Goal: Navigation & Orientation: Find specific page/section

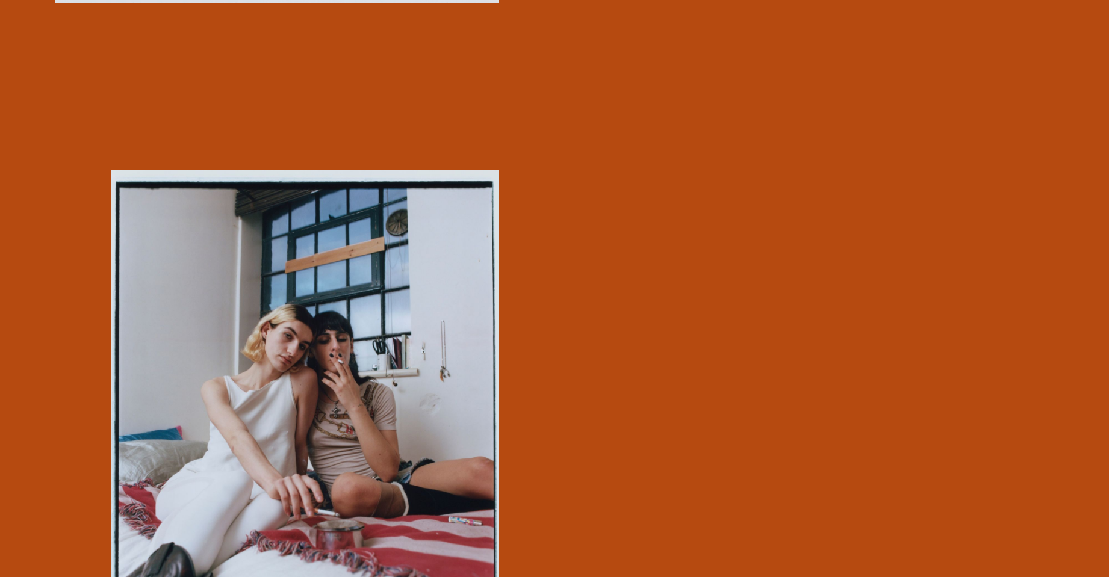
scroll to position [2136, 0]
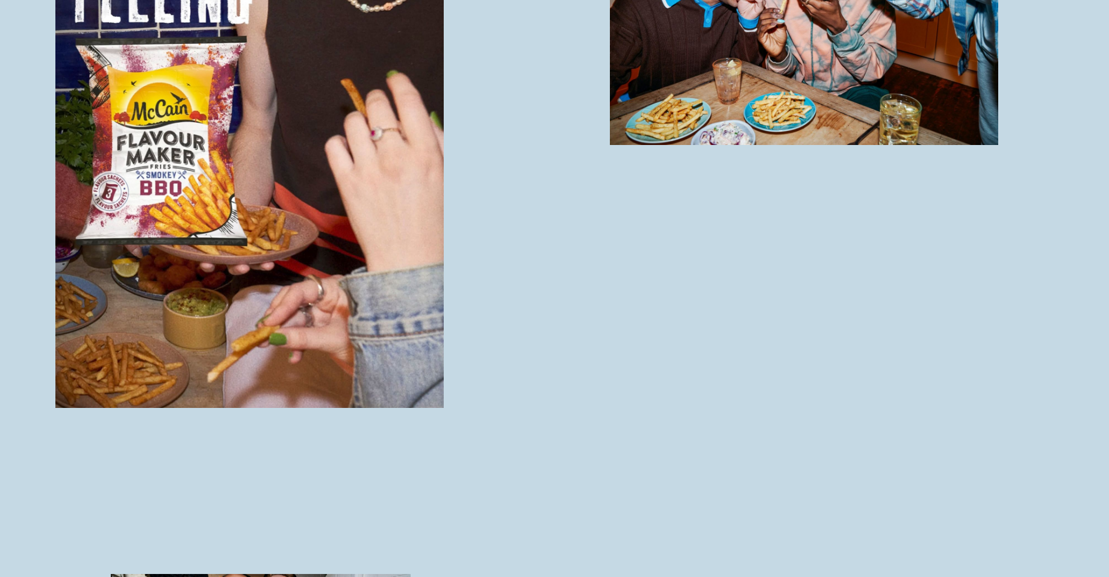
scroll to position [1182, 0]
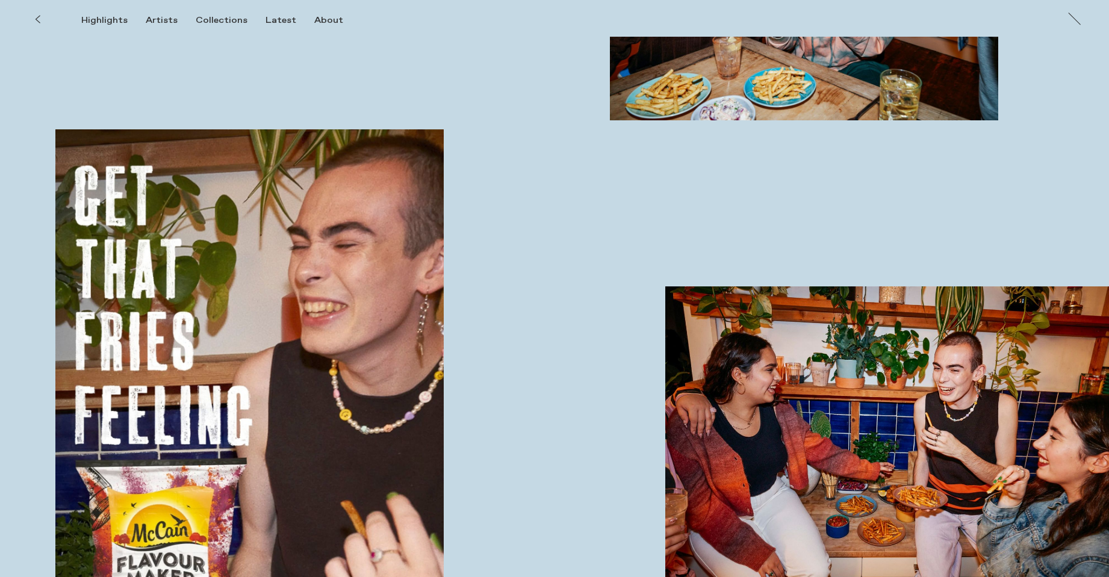
scroll to position [1435, 0]
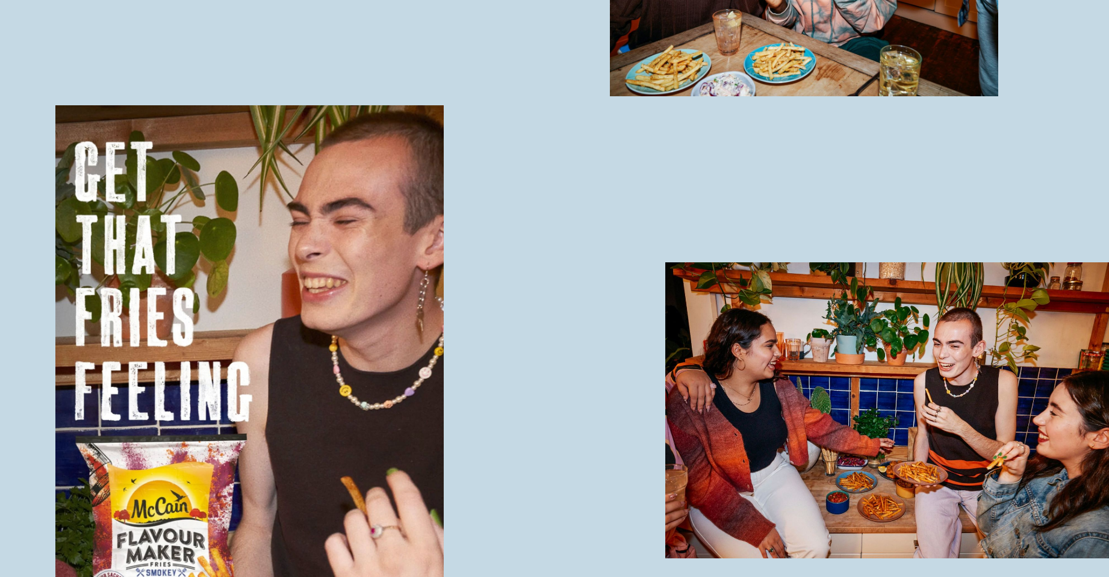
scroll to position [1415, 0]
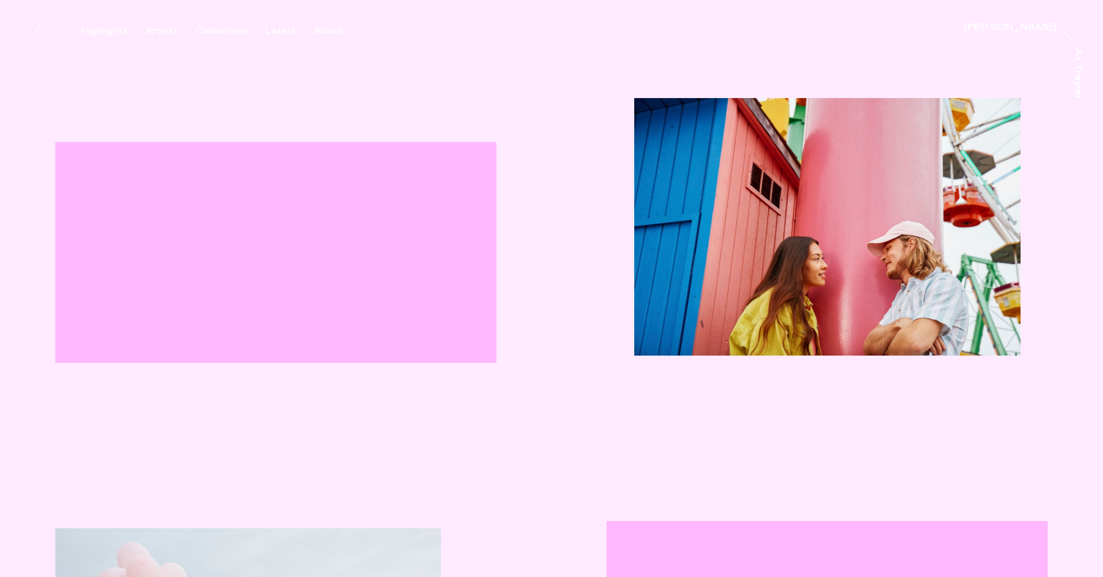
scroll to position [728, 0]
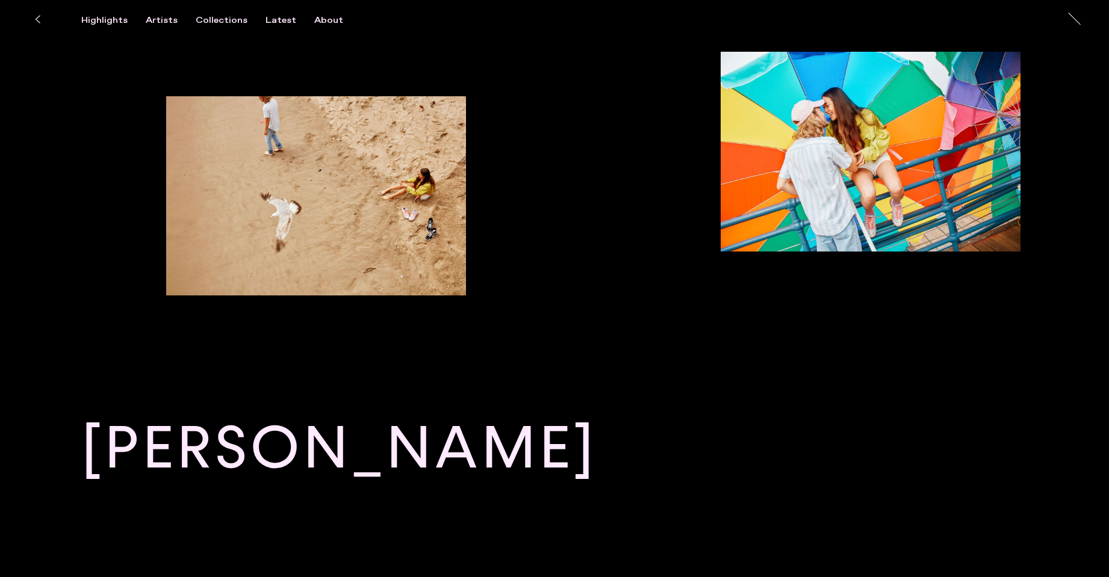
scroll to position [1935, 0]
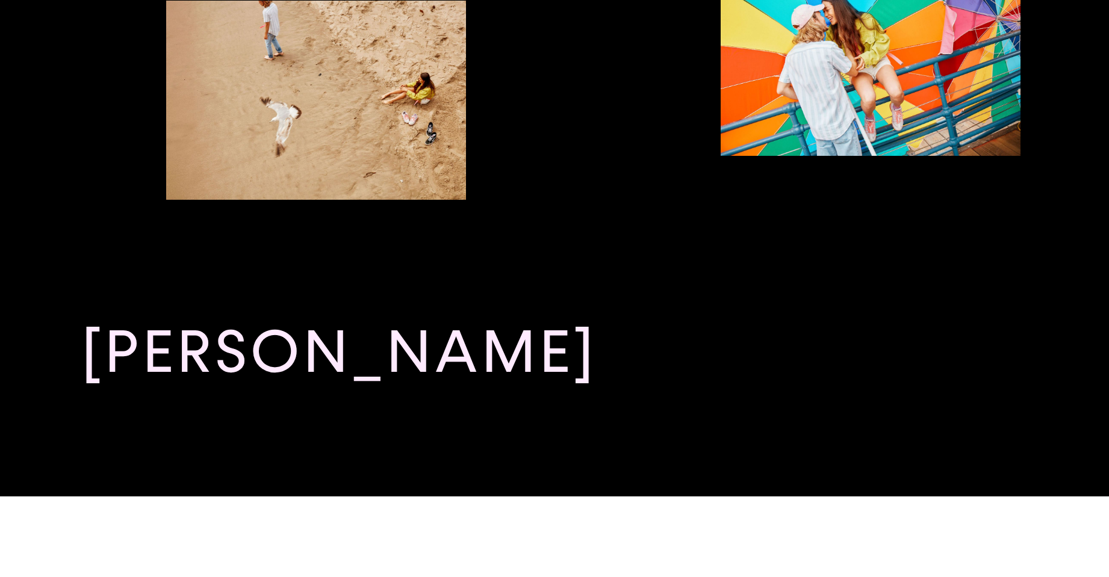
scroll to position [2071, 0]
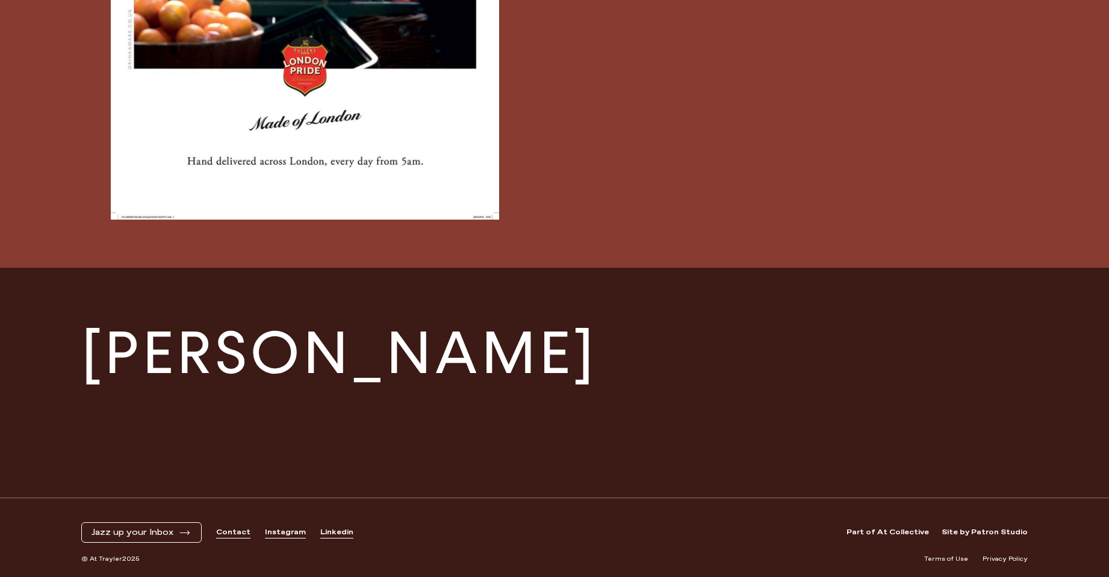
scroll to position [2504, 0]
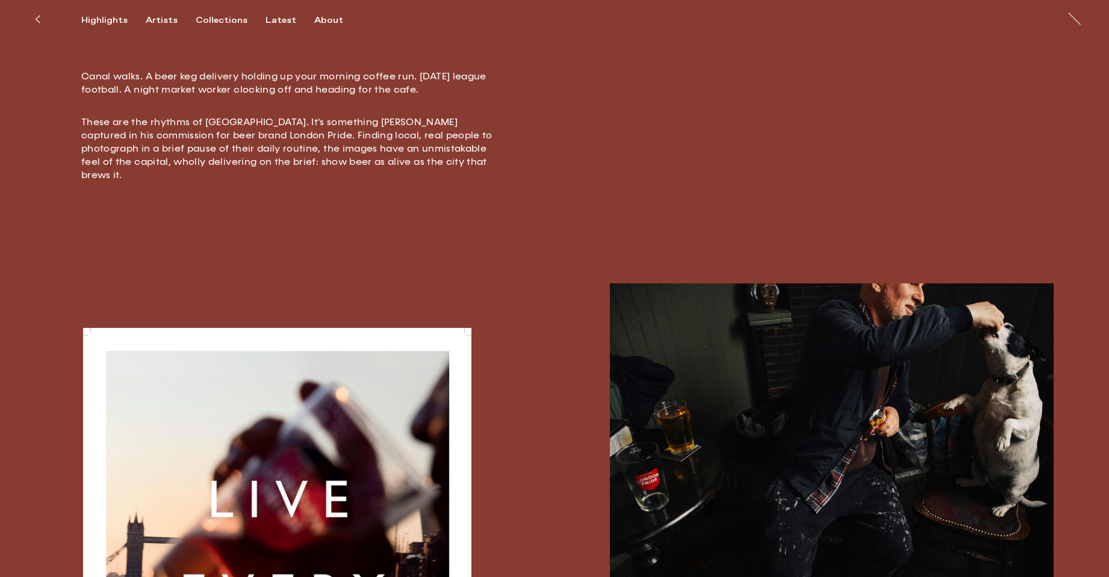
scroll to position [521, 1]
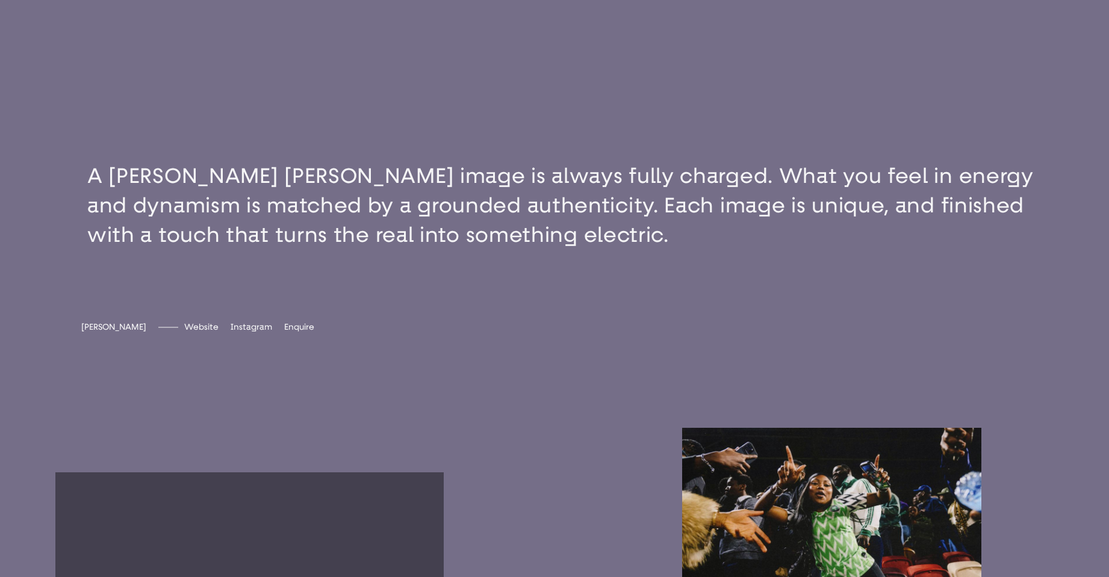
click at [621, 201] on button "button" at bounding box center [554, 205] width 1109 height 185
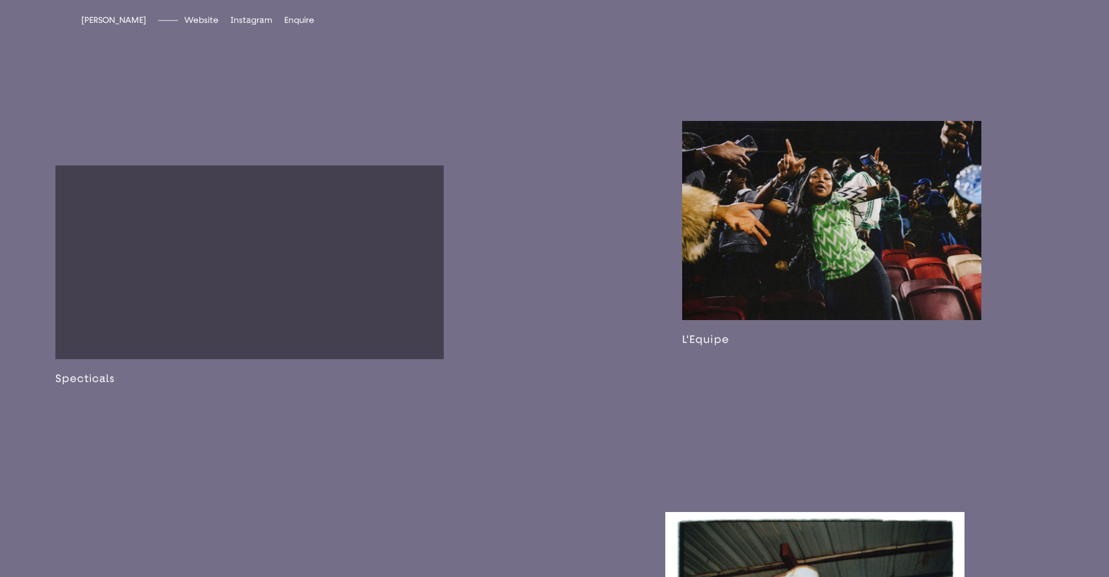
scroll to position [934, 0]
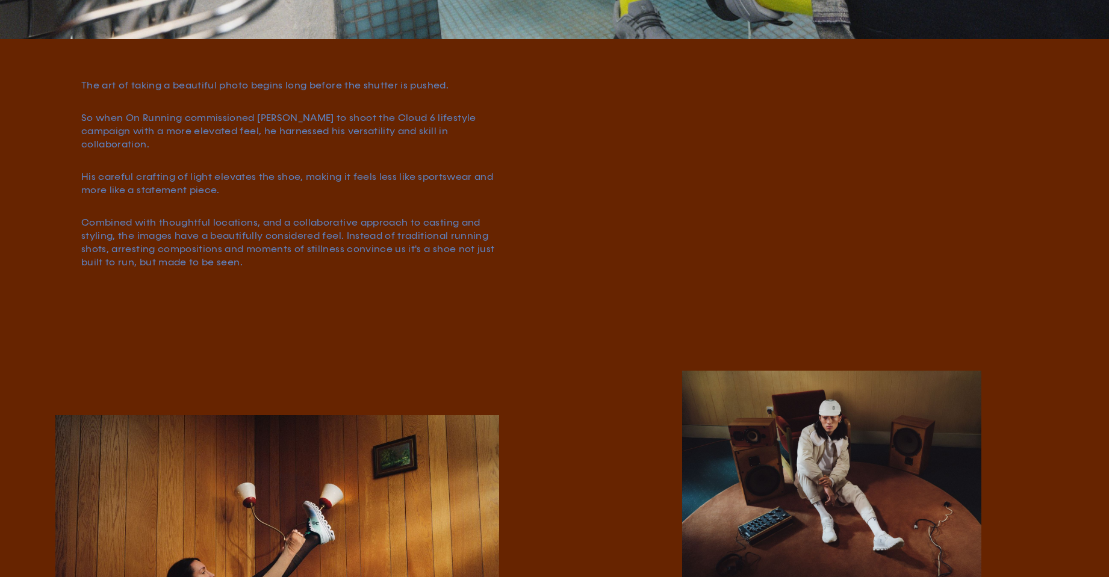
scroll to position [518, 0]
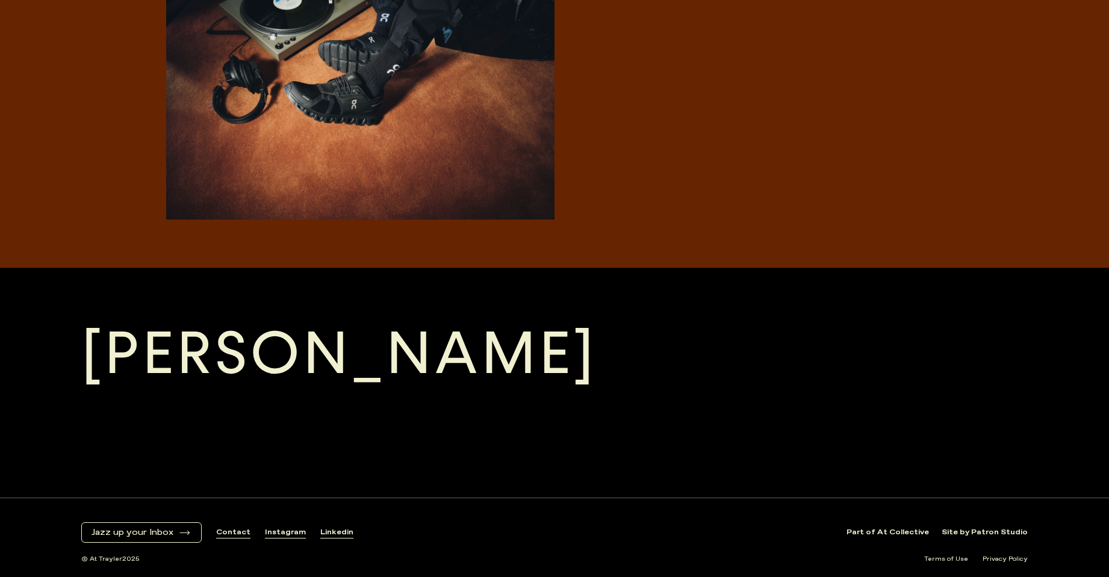
scroll to position [2625, 0]
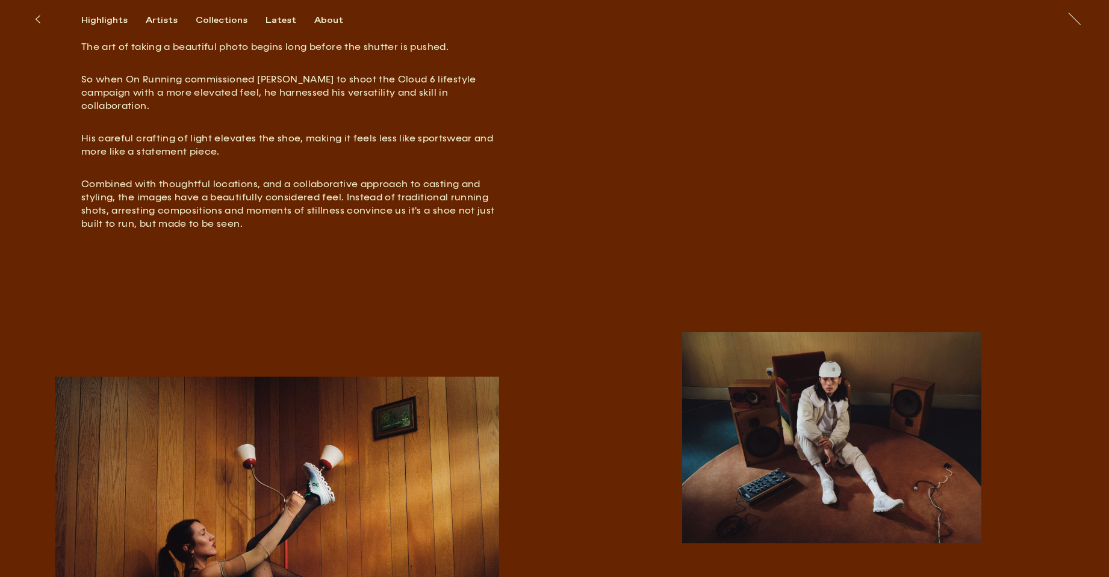
scroll to position [552, 0]
